Goal: Check status: Check status

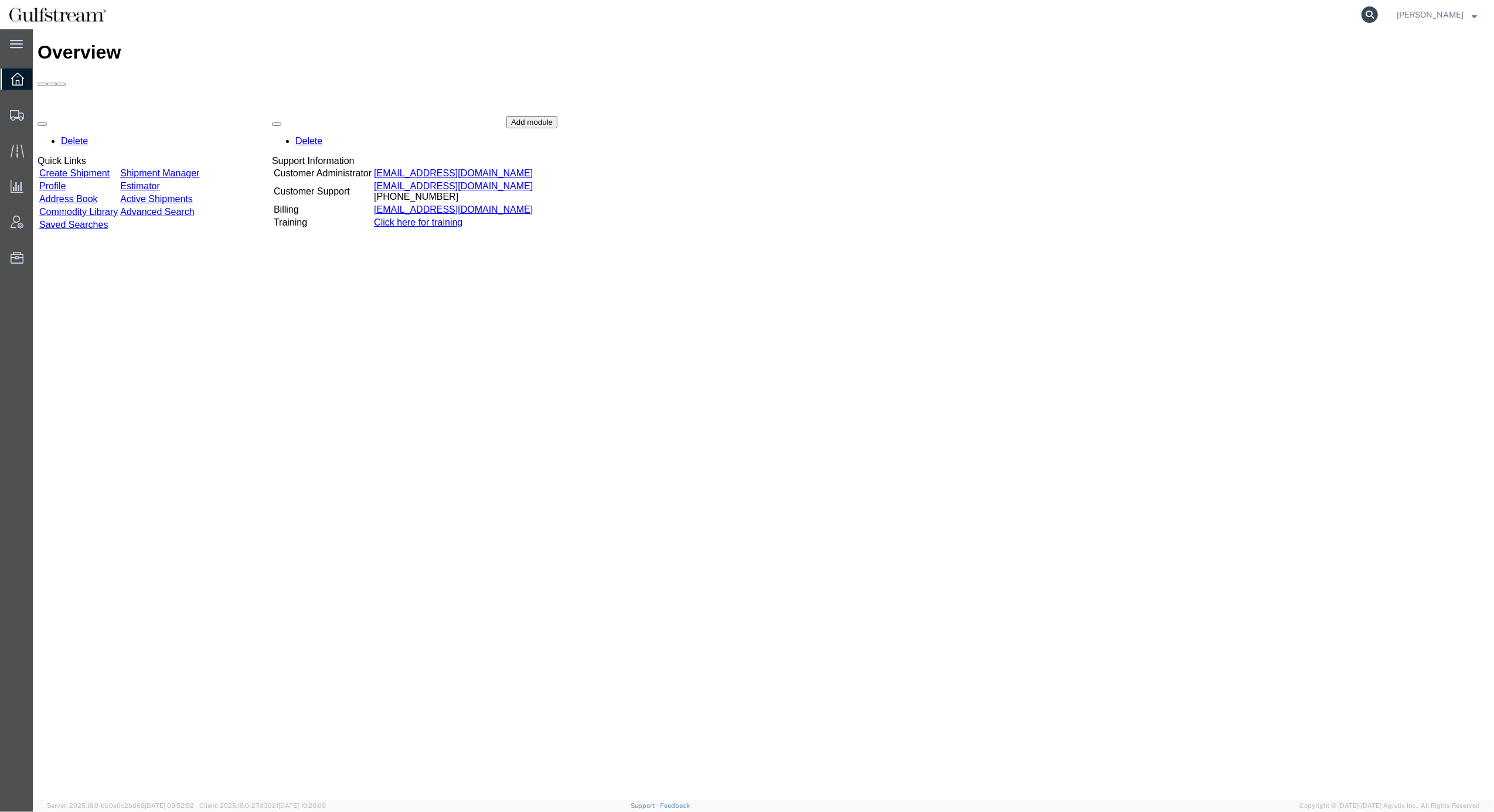
click at [1378, 12] on icon at bounding box center [1369, 14] width 16 height 16
click at [1308, 13] on input "search" at bounding box center [1183, 15] width 356 height 28
paste input "441948441"
type input "441948441"
drag, startPoint x: 1084, startPoint y: 0, endPoint x: 1117, endPoint y: 24, distance: 40.8
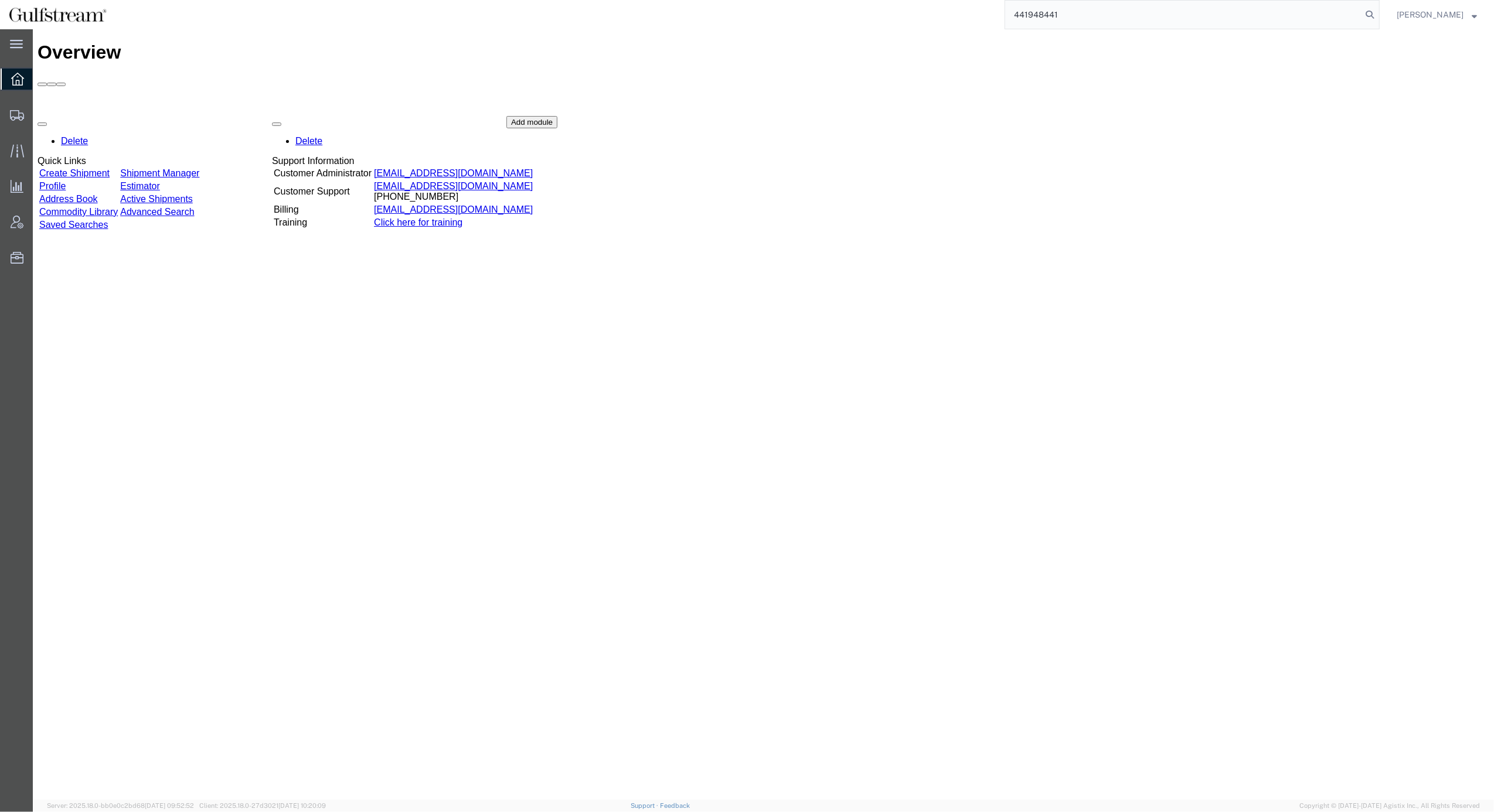
click at [1117, 24] on input "441948441" at bounding box center [1183, 15] width 356 height 28
click at [1114, 16] on input "441948441" at bounding box center [1183, 15] width 356 height 28
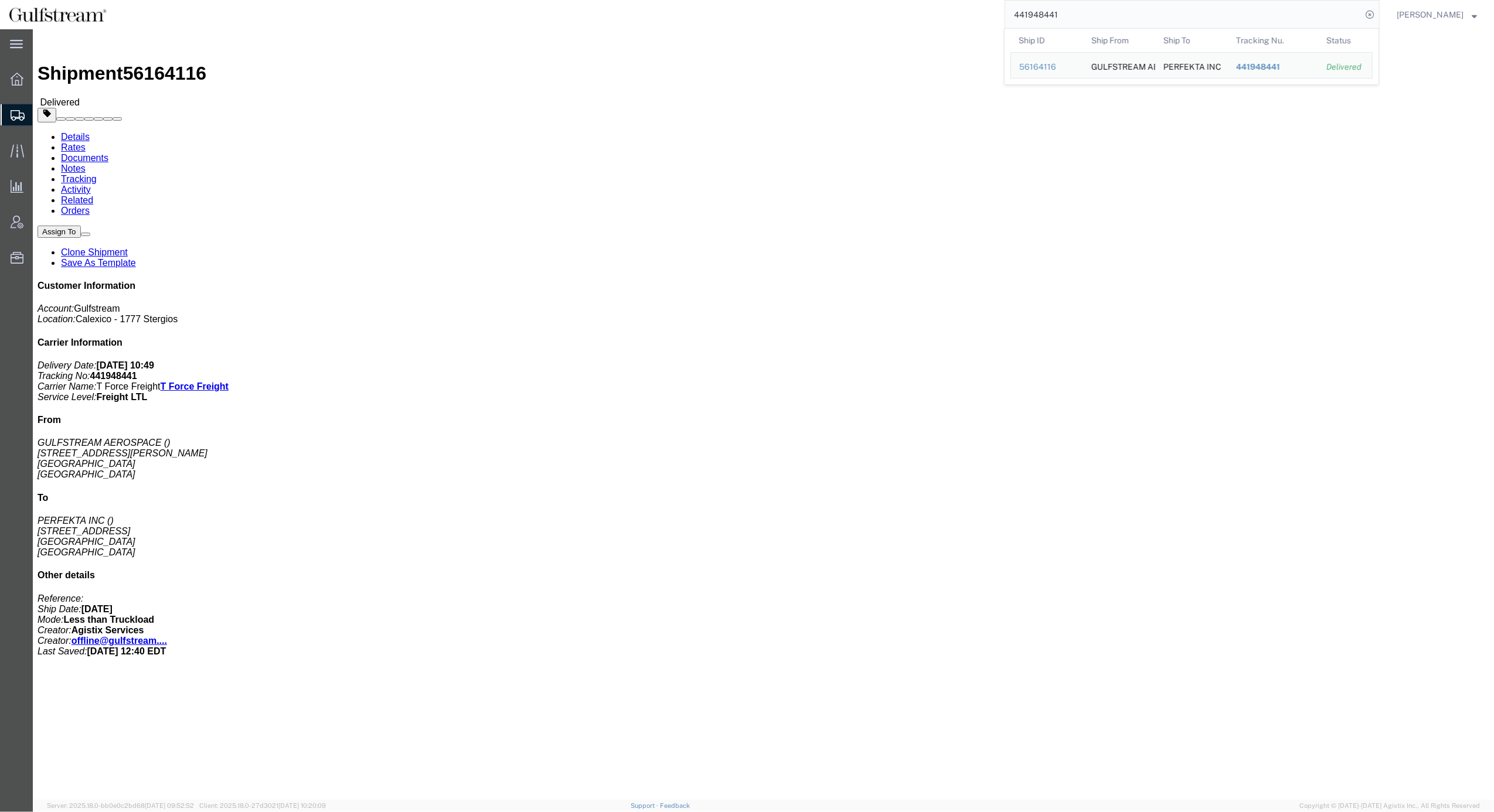
click div "Leg 1 - Less than Truckload"
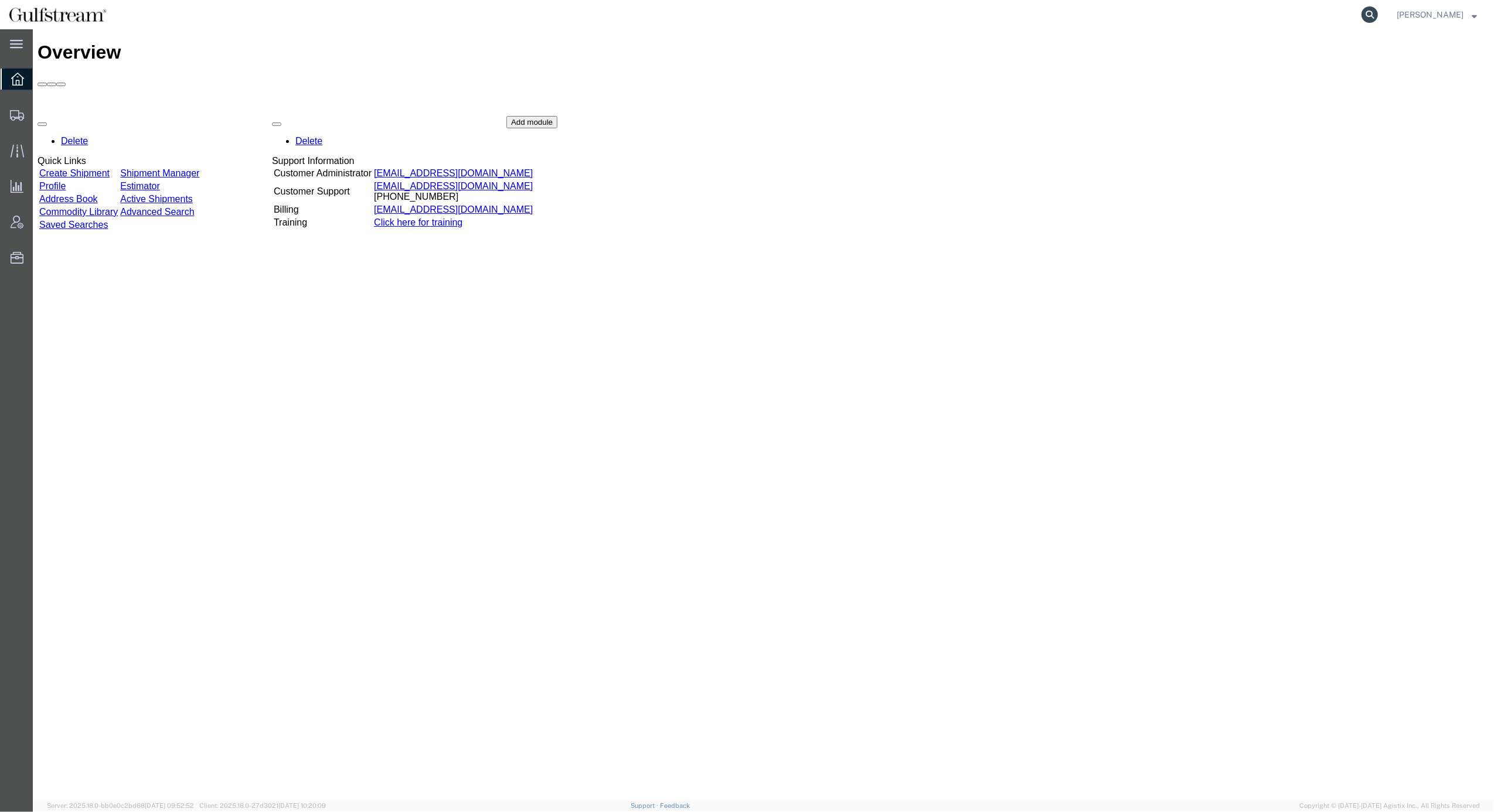
click at [1378, 15] on icon at bounding box center [1369, 14] width 16 height 16
click at [1301, 20] on input "search" at bounding box center [1183, 15] width 356 height 28
click at [1378, 10] on icon at bounding box center [1369, 14] width 16 height 16
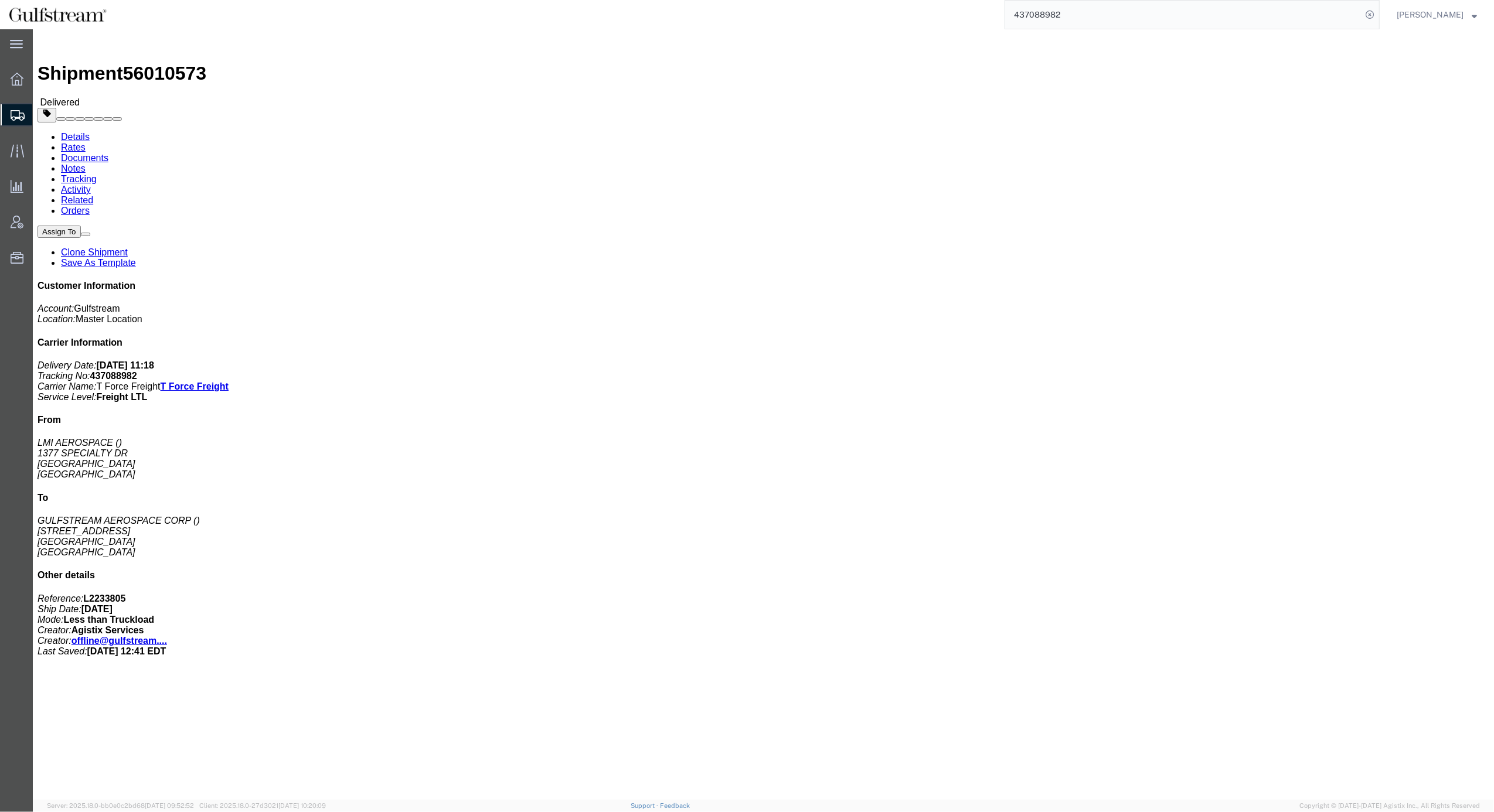
drag, startPoint x: 1169, startPoint y: 116, endPoint x: 1112, endPoint y: 4, distance: 125.7
click div "References Bill Of Lading: L2233805 Edit References Select Account Type Activit…"
click at [1113, 17] on input "437088982" at bounding box center [1183, 15] width 356 height 28
drag, startPoint x: 1095, startPoint y: 10, endPoint x: 922, endPoint y: 6, distance: 173.0
click at [922, 6] on div "437088982 Ship ID Ship From Ship To Tracking Nu. Status Ship ID 56010573 Ship F…" at bounding box center [747, 15] width 1264 height 29
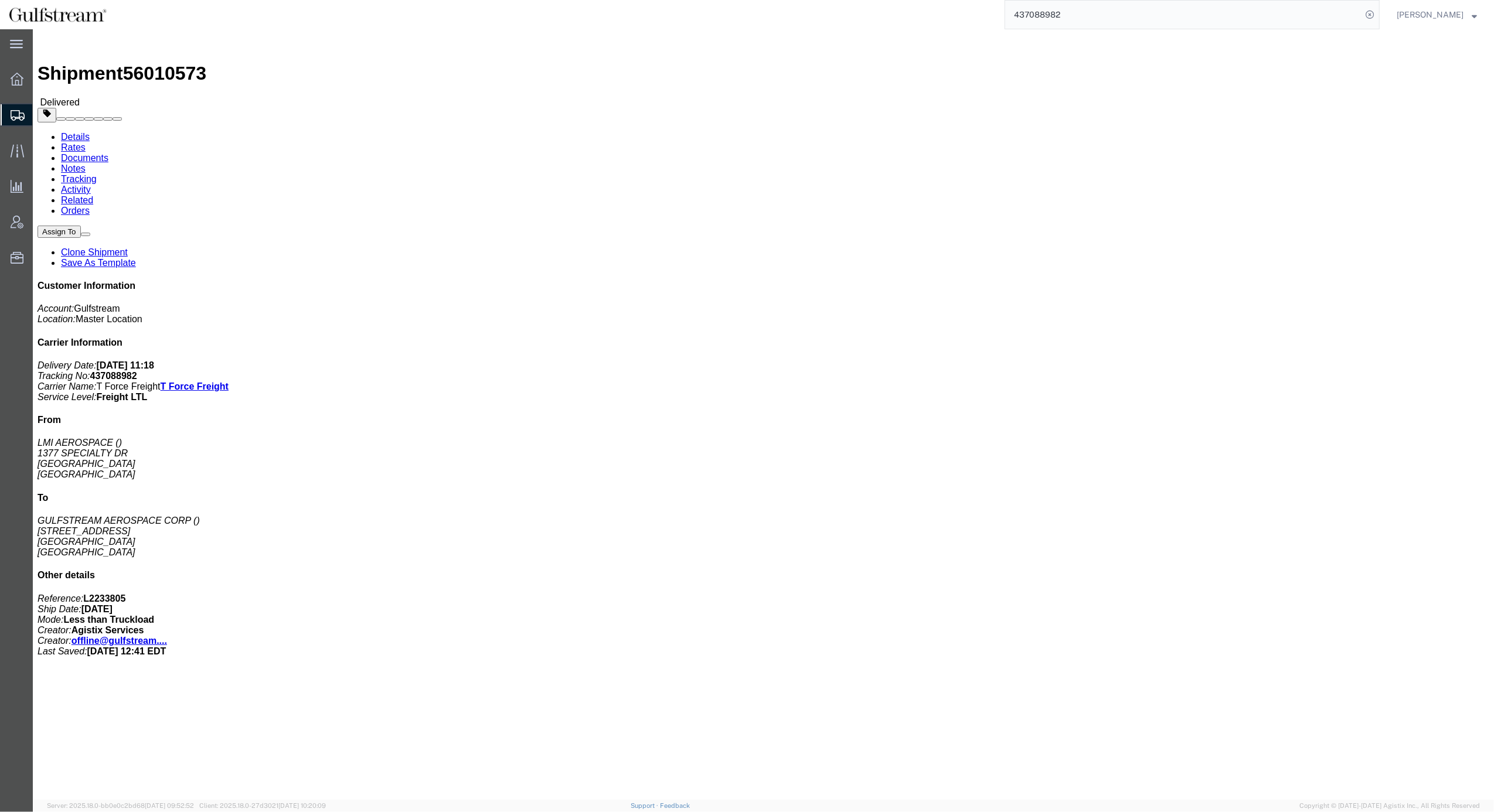
paste input "41948975"
type input "441948975"
click div "Package Information Total shipment is made up of 1 packages containing 1 pieces…"
click at [1140, 13] on input "441948975" at bounding box center [1183, 15] width 356 height 28
click div "1 Your Packaging Total weight: 85.00 LBS ( dim ) Dimensions: L x W x H IN Devic…"
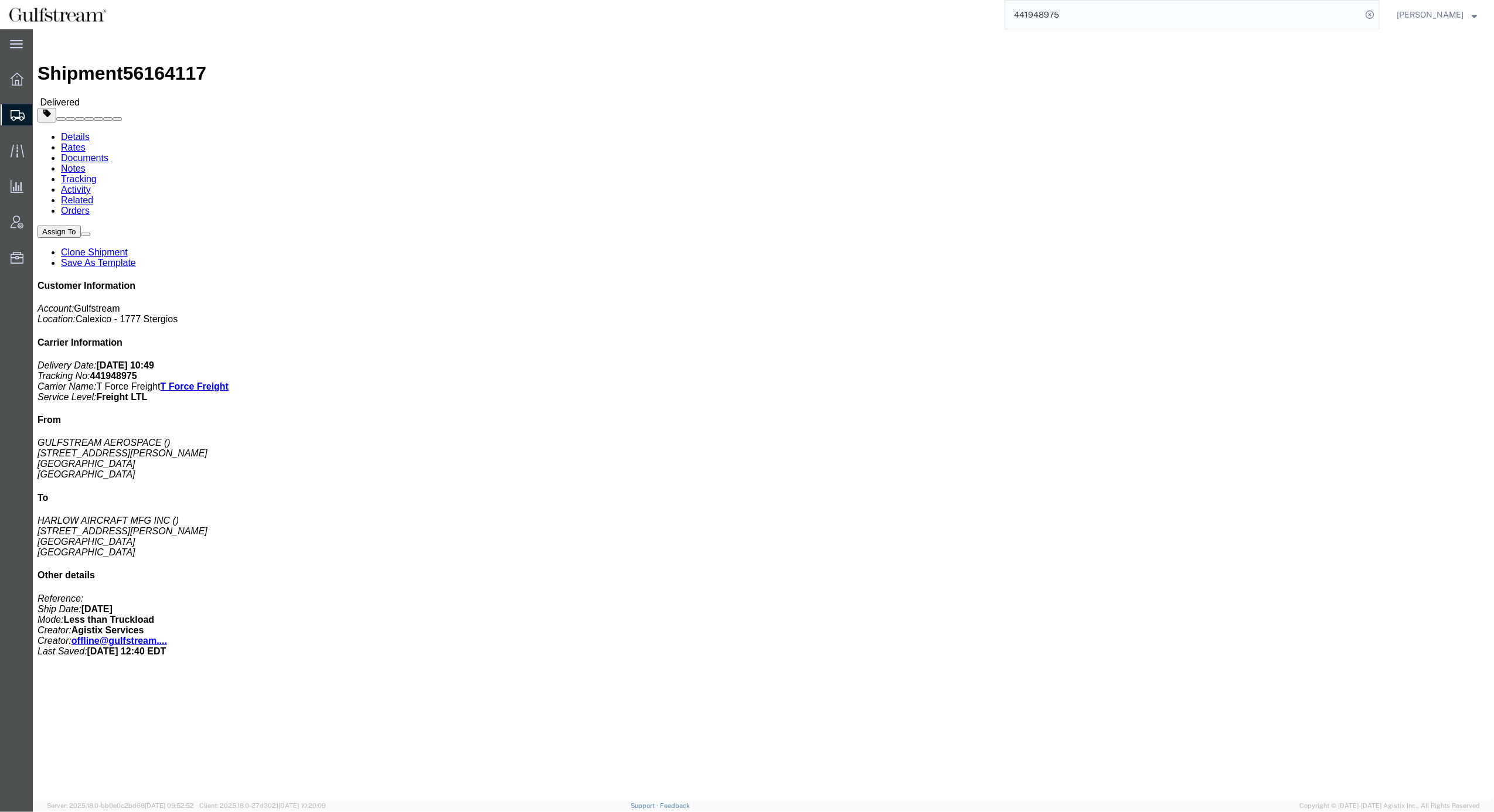
click div "Leg 1 - Less than Truckload"
click div "Shipment 56164117 Delivered Details Rates Documents Notes Tracking Activity Rel…"
drag, startPoint x: 518, startPoint y: 442, endPoint x: 509, endPoint y: 432, distance: 13.5
click div "1 Your Packaging Total weight: 85.00 LBS ( dim ) Dimensions: L x W x H IN Devic…"
